Goal: Information Seeking & Learning: Learn about a topic

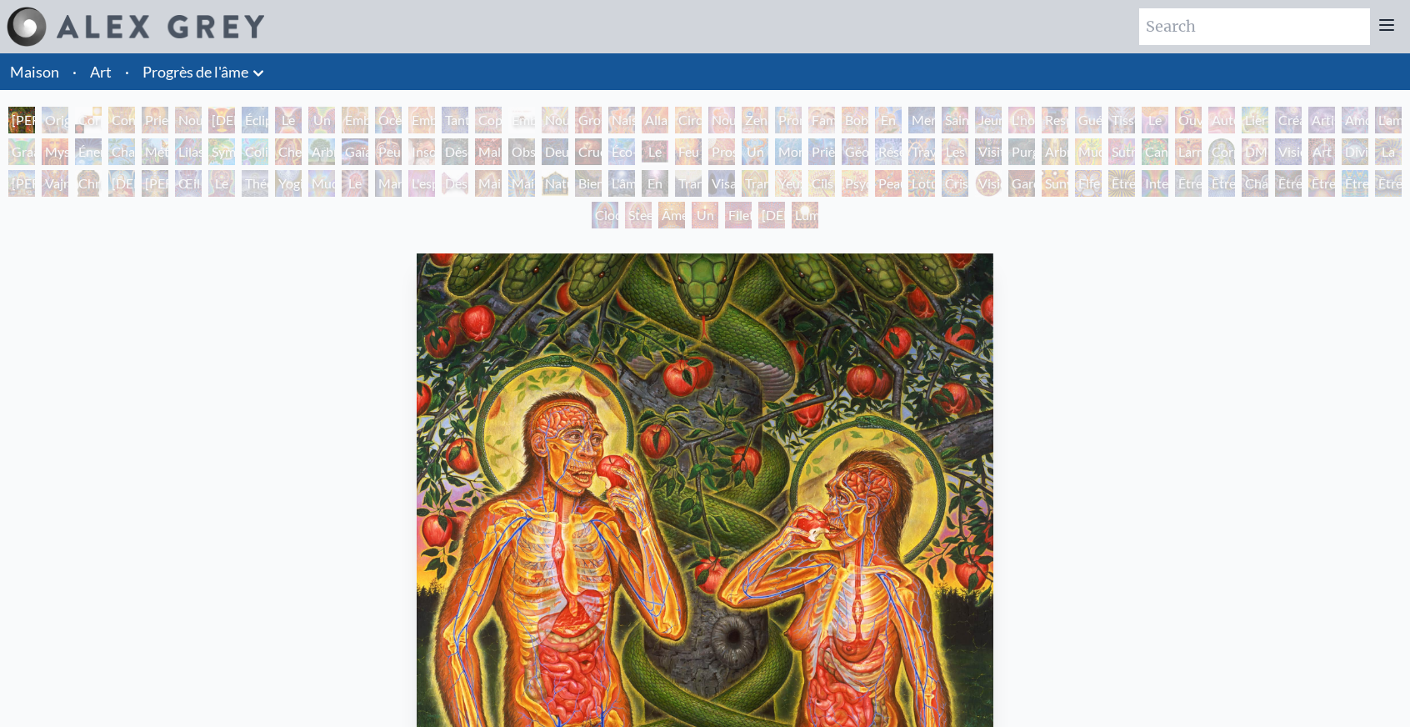
scroll to position [333, 0]
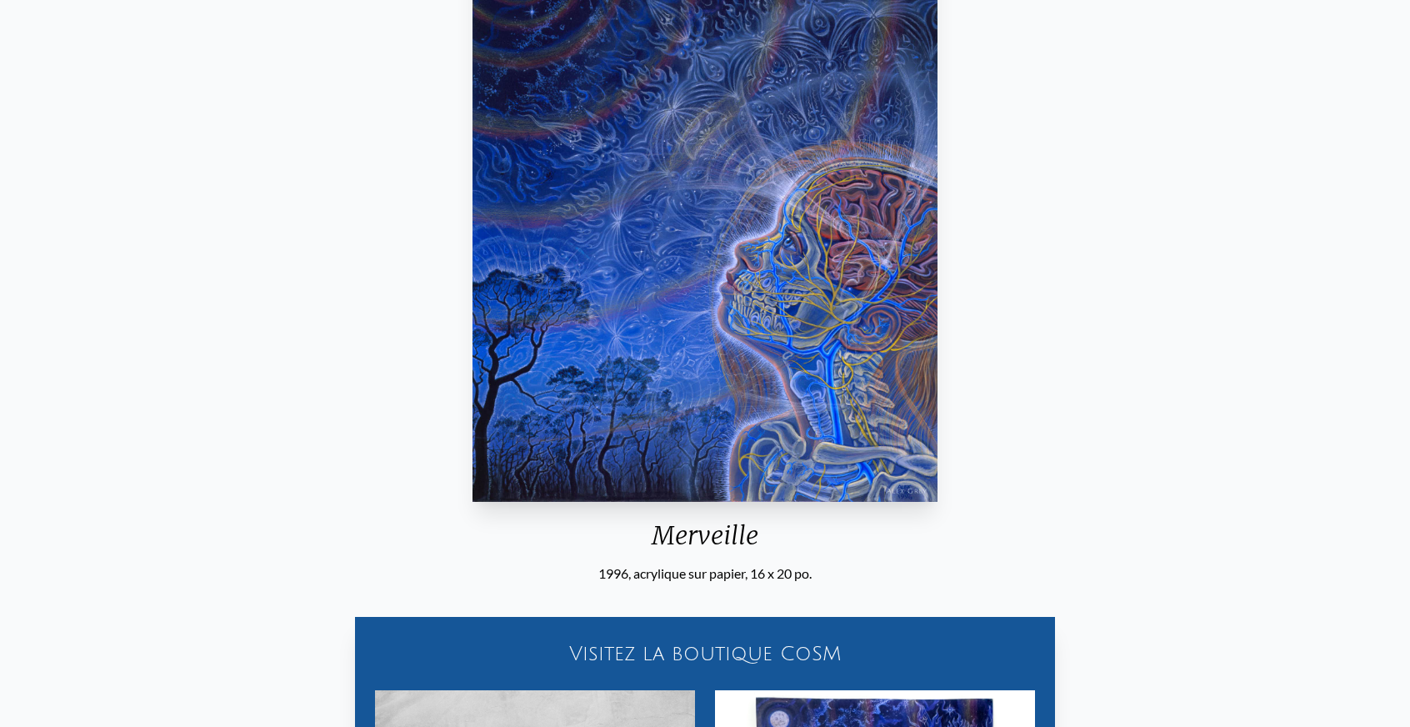
click at [1377, 379] on div "Merveille 1996, acrylique sur papier, 16 x 20 po. Visitez la boutique CoSM Merv…" at bounding box center [705, 495] width 1384 height 1164
